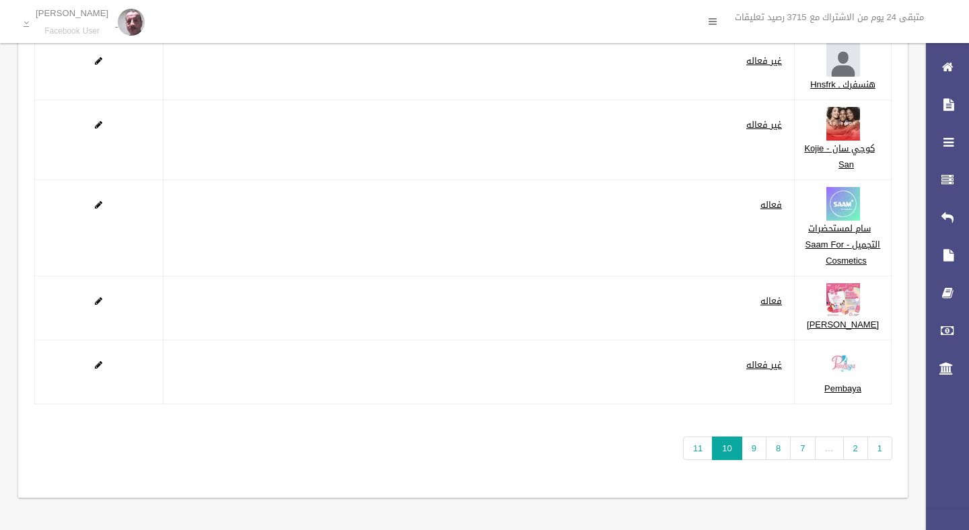
scroll to position [211, 0]
click at [44, 18] on p "[PERSON_NAME]" at bounding box center [72, 13] width 73 height 10
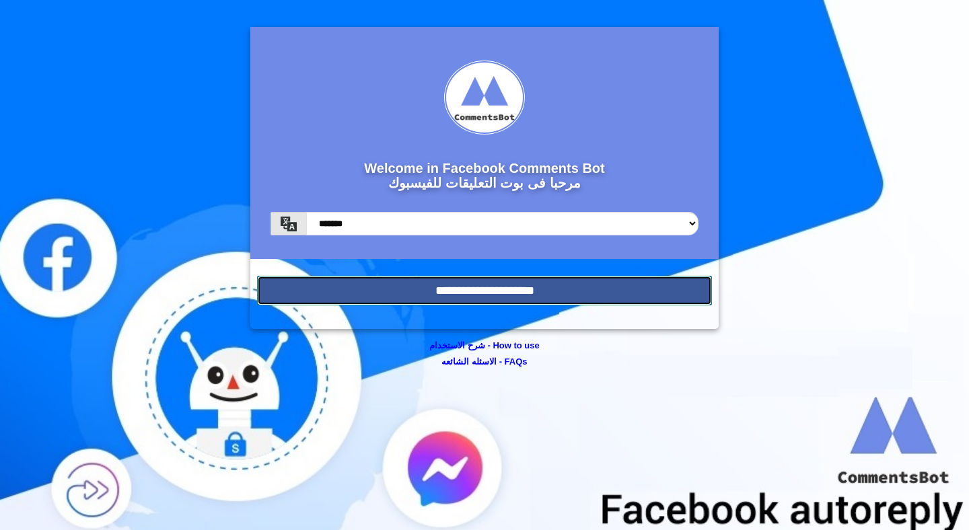
click at [562, 296] on input "**********" at bounding box center [484, 291] width 455 height 30
